Goal: Register for event/course

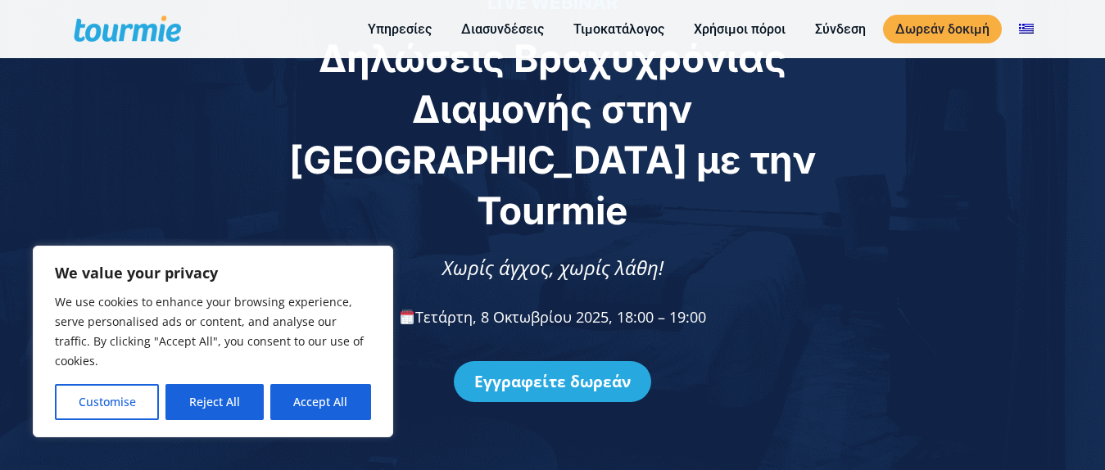
scroll to position [164, 0]
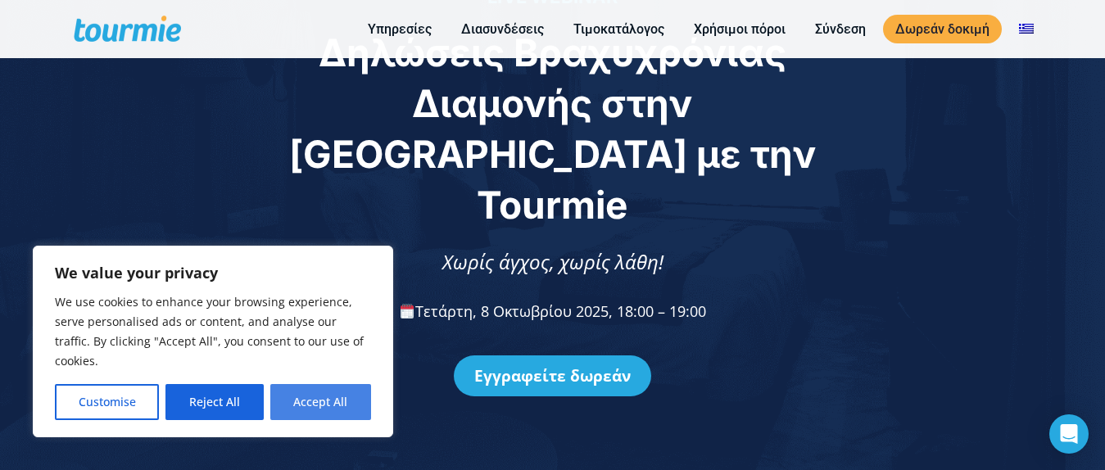
click at [319, 405] on button "Accept All" at bounding box center [320, 402] width 101 height 36
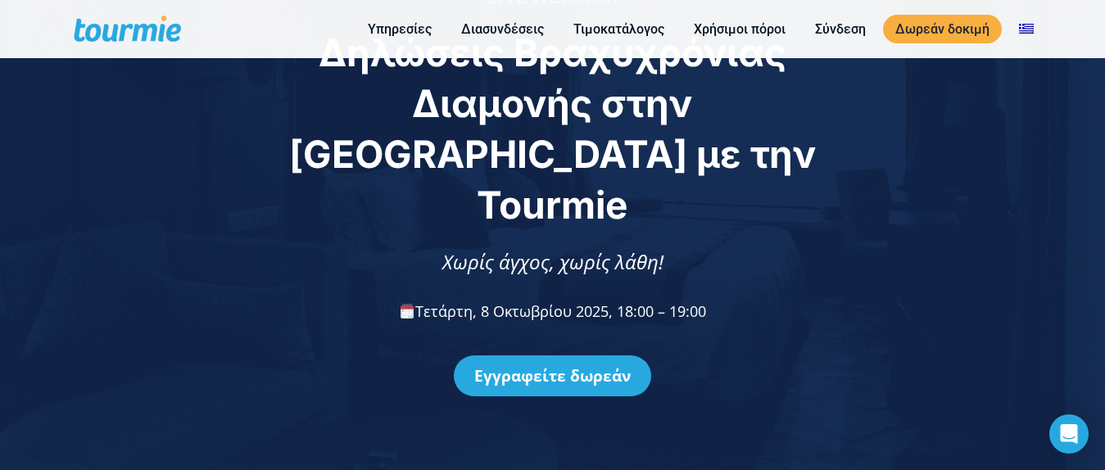
checkbox input "true"
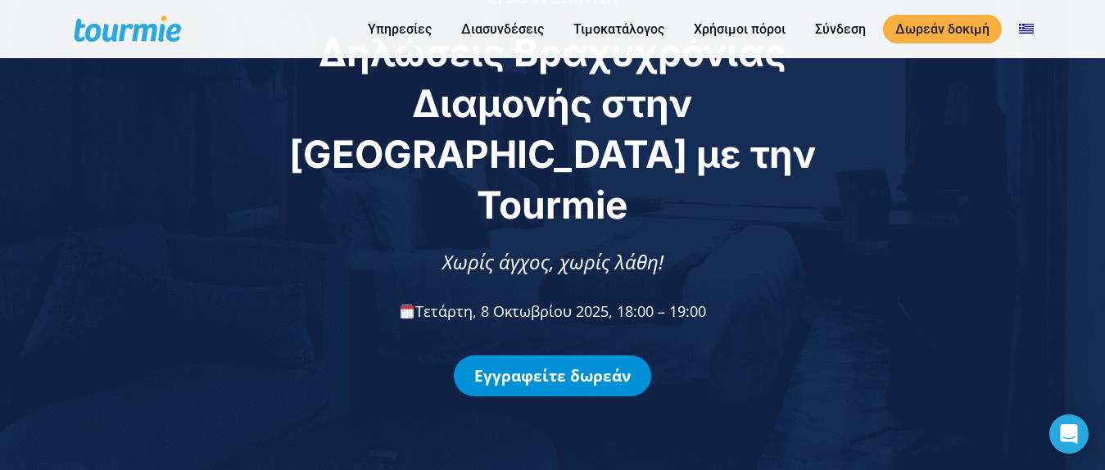
click at [618, 356] on link "Εγγραφείτε δωρεάν" at bounding box center [552, 376] width 197 height 41
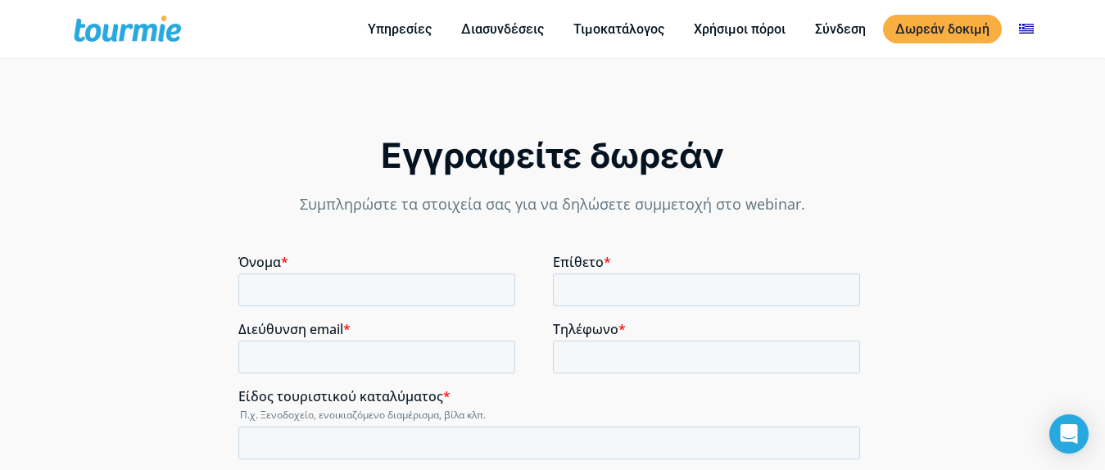
scroll to position [1194, 0]
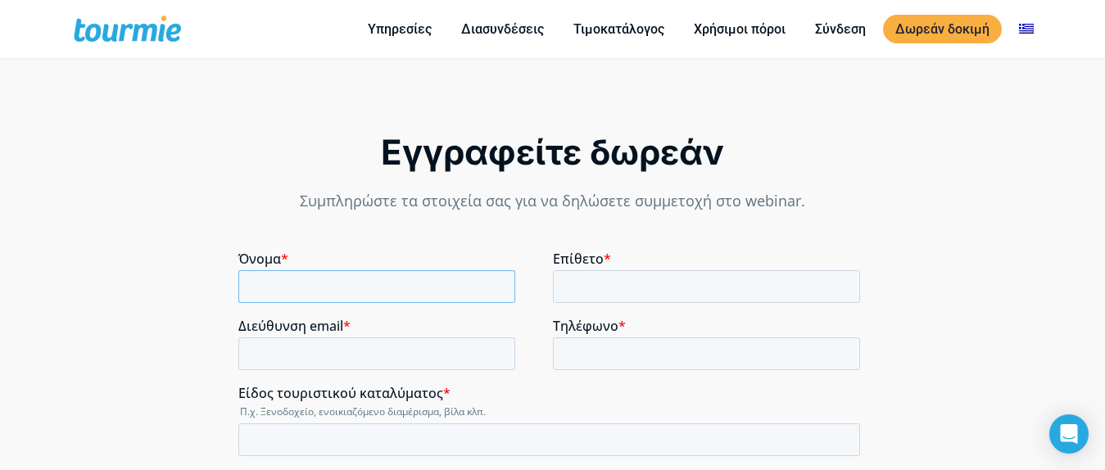
click at [381, 294] on input "Όνομα *" at bounding box center [376, 286] width 277 height 33
type input "[PERSON_NAME]"
click at [618, 282] on input "Επίθετο *" at bounding box center [706, 286] width 308 height 33
type input "KAPSASKI"
click at [405, 351] on input "Διεύθυνση email *" at bounding box center [376, 354] width 277 height 33
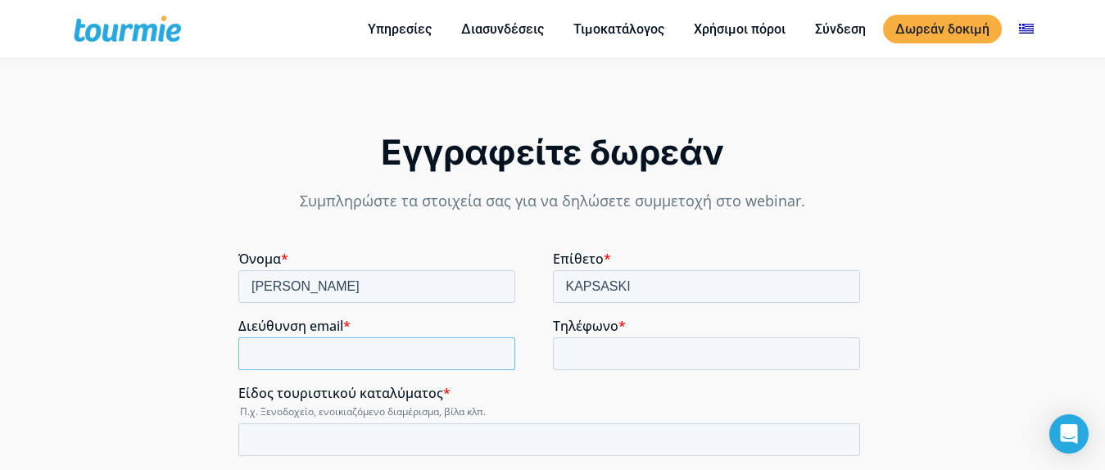
type input "[EMAIL_ADDRESS][DOMAIN_NAME]"
click at [393, 445] on input "Είδος τουριστικού καταλύματος *" at bounding box center [549, 440] width 622 height 33
click at [246, 442] on input "rbnb" at bounding box center [549, 440] width 622 height 33
click at [419, 448] on input "airbnb" at bounding box center [549, 440] width 622 height 33
type input "airbnb"
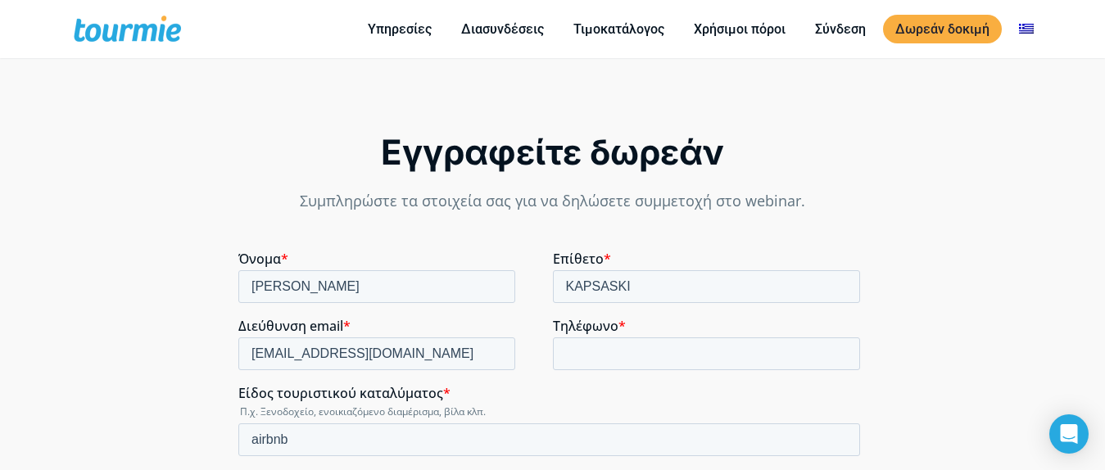
click at [406, 469] on label "Αριθμός καταλυμάτων *" at bounding box center [552, 479] width 628 height 16
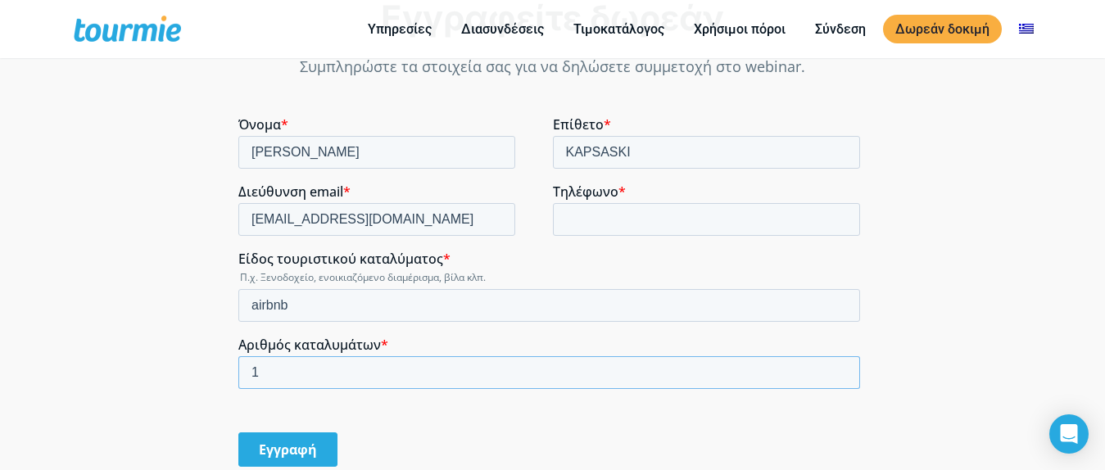
scroll to position [1358, 0]
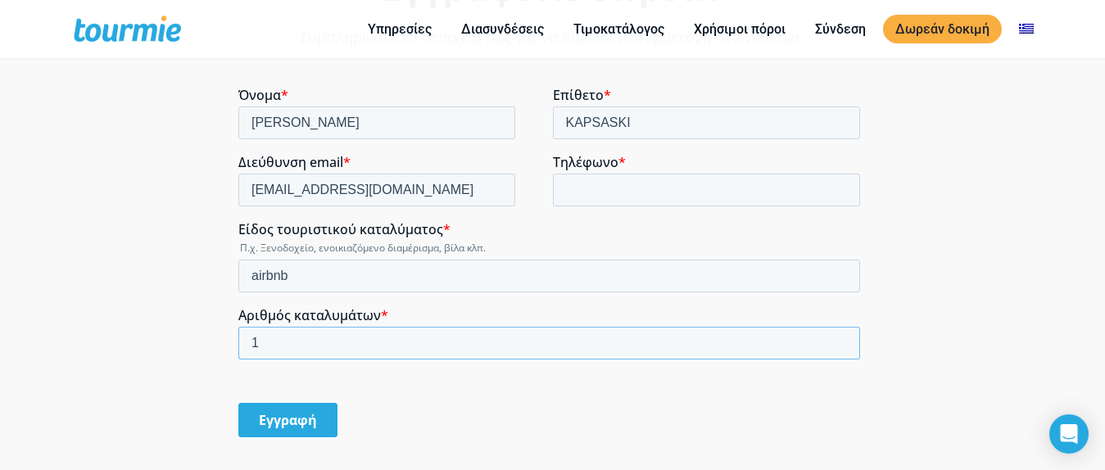
type input "1"
click at [308, 424] on input "Εγγραφή" at bounding box center [287, 420] width 99 height 34
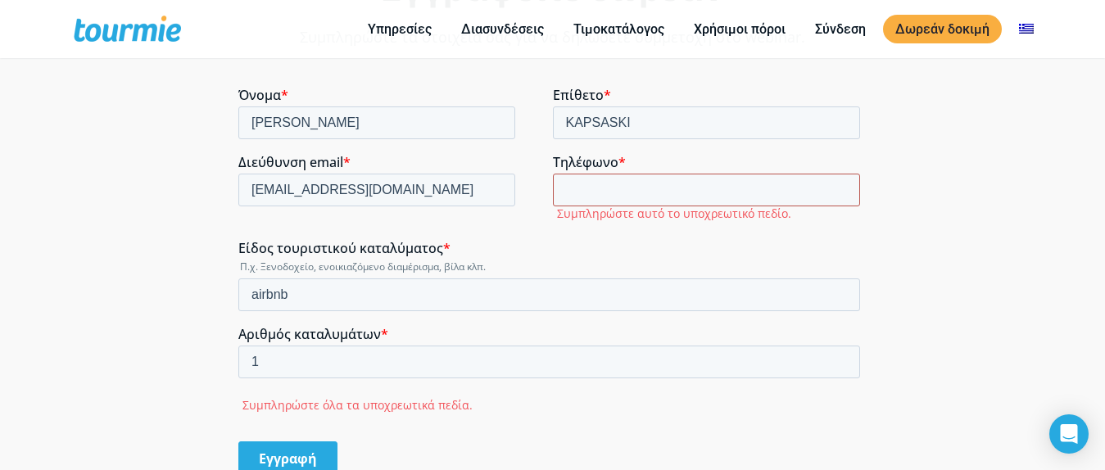
click at [646, 186] on input "Τηλέφωνο *" at bounding box center [706, 190] width 308 height 33
type input "[PHONE_NUMBER]"
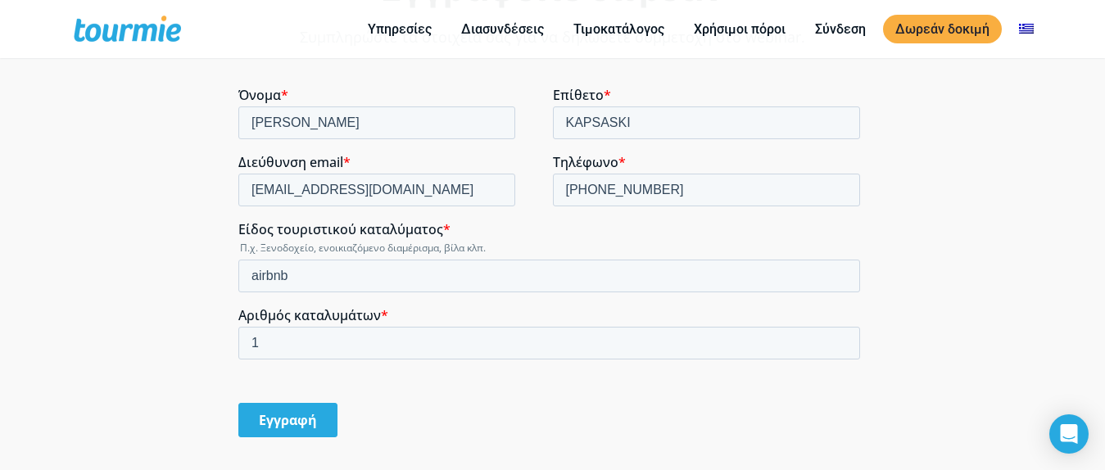
click at [270, 412] on input "Εγγραφή" at bounding box center [287, 420] width 99 height 34
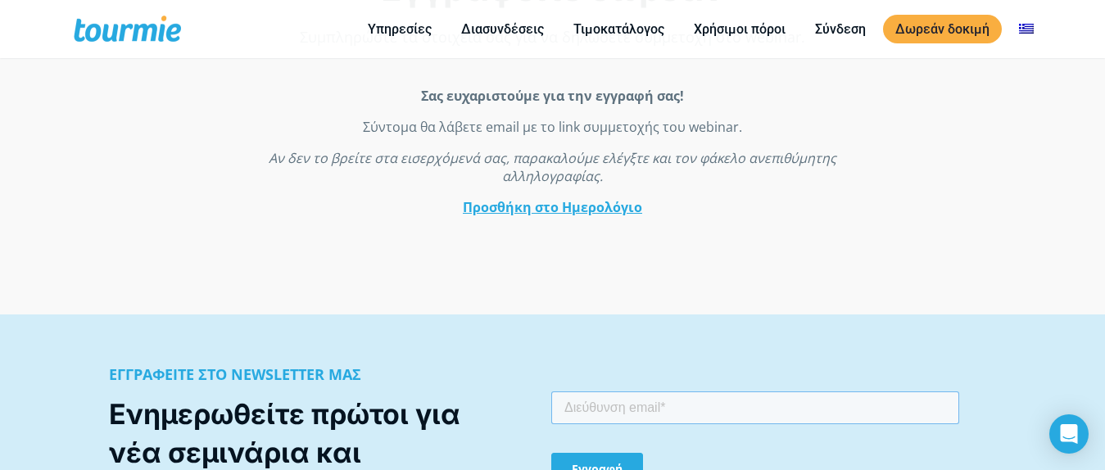
click at [600, 406] on input "email" at bounding box center [755, 407] width 408 height 33
type input "[EMAIL_ADDRESS][DOMAIN_NAME]"
click at [633, 469] on input "Εγγραφή" at bounding box center [597, 468] width 92 height 33
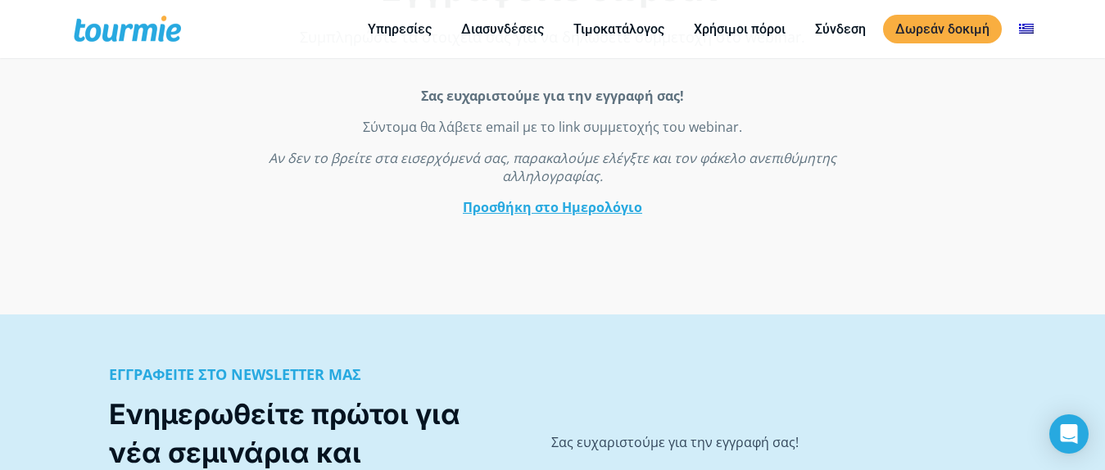
click at [638, 210] on link "Προσθήκη στο Ημερολόγιο" at bounding box center [551, 207] width 179 height 18
